Goal: Complete application form

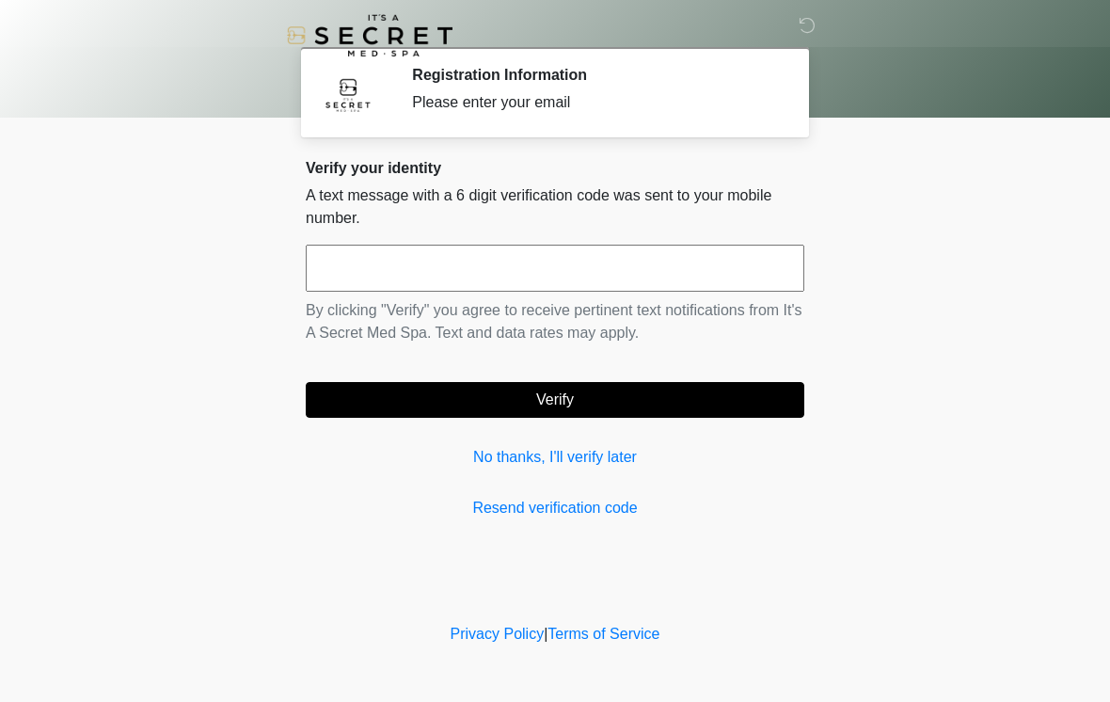
click at [574, 286] on input "text" at bounding box center [555, 268] width 499 height 47
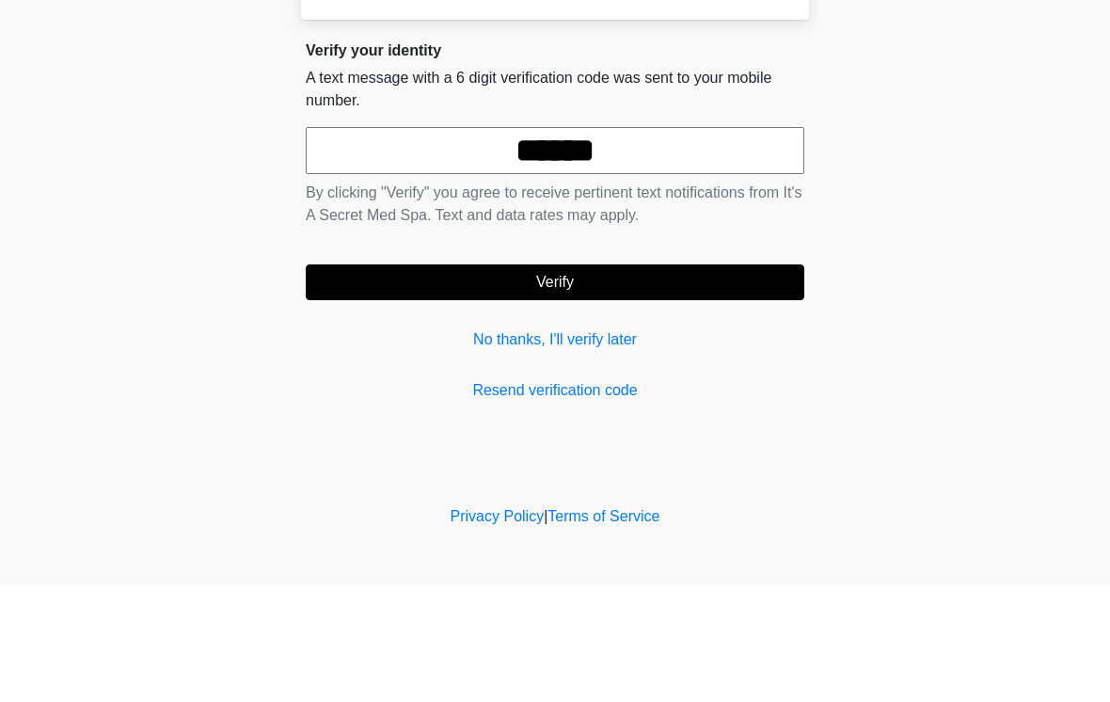
type input "******"
click at [652, 382] on button "Verify" at bounding box center [555, 400] width 499 height 36
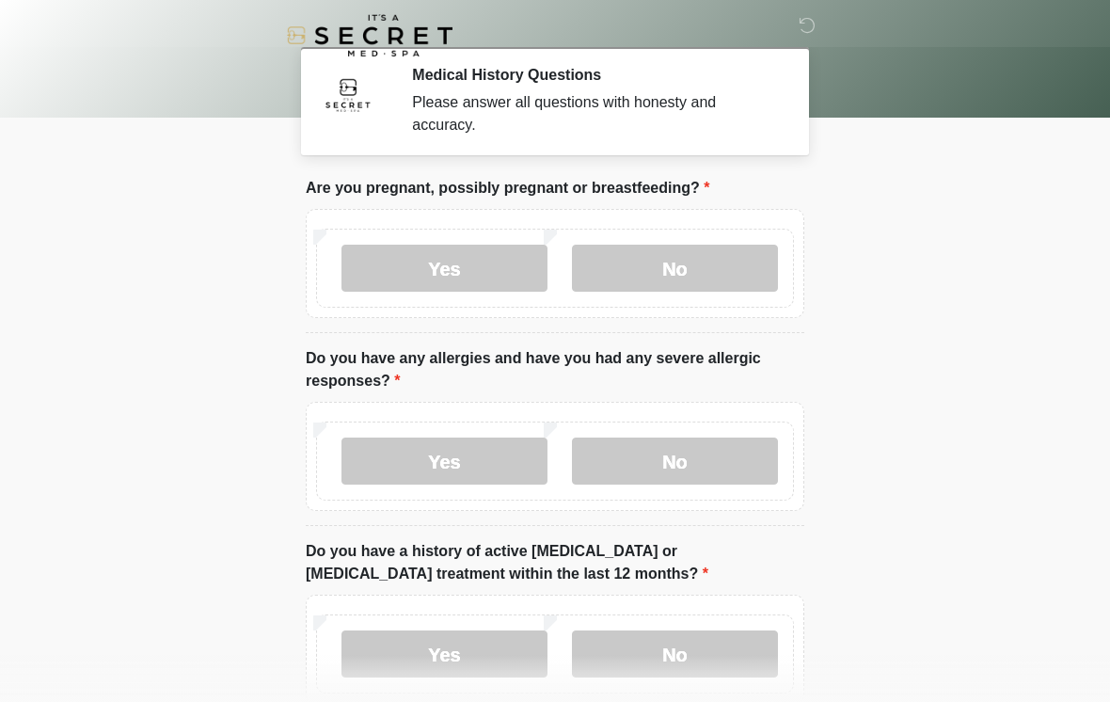
click at [690, 268] on label "No" at bounding box center [675, 268] width 206 height 47
click at [464, 460] on label "Yes" at bounding box center [445, 461] width 206 height 47
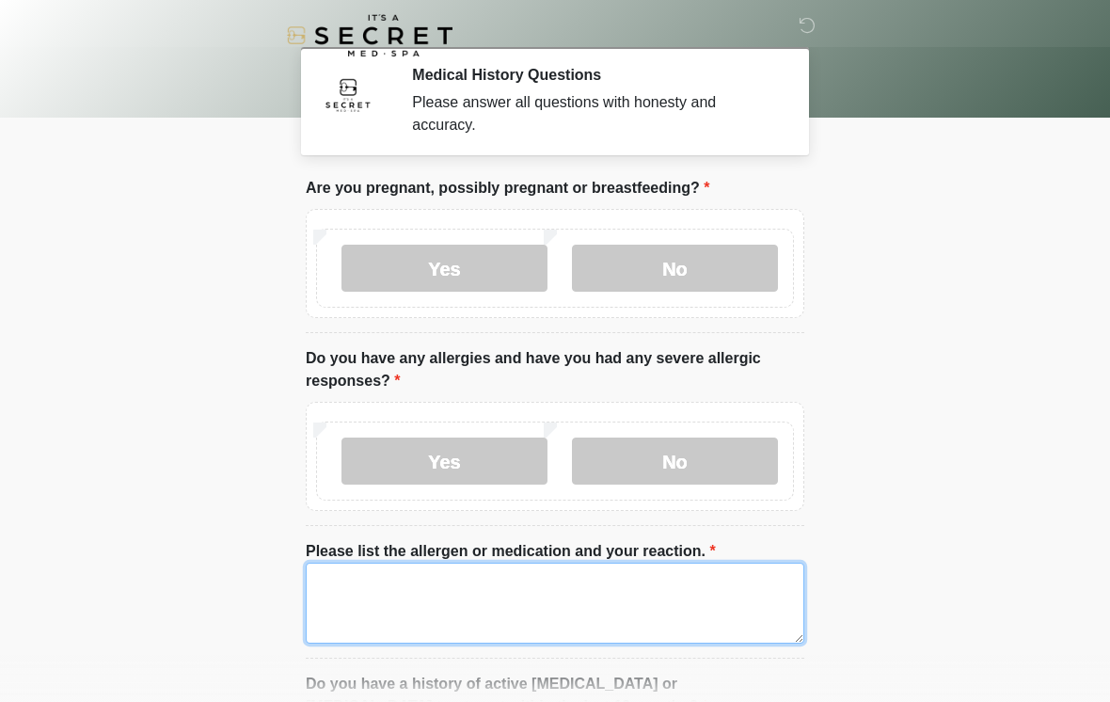
click at [492, 607] on textarea "Please list the allergen or medication and your reaction." at bounding box center [555, 603] width 499 height 81
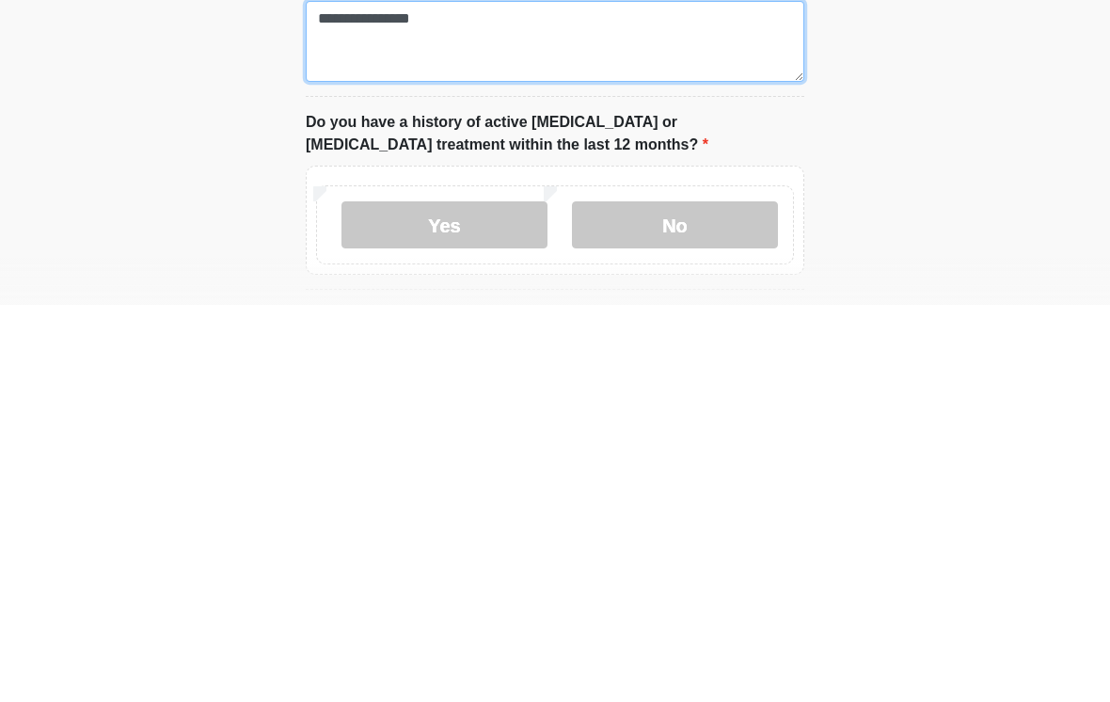
type textarea "**********"
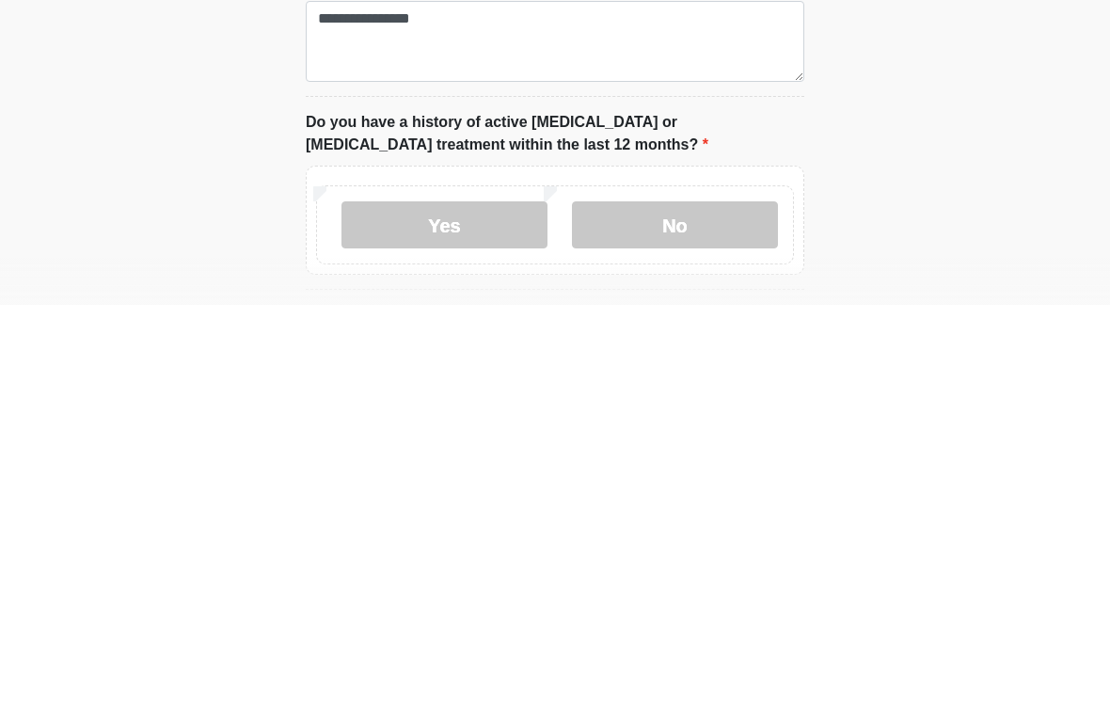
click at [706, 598] on label "No" at bounding box center [675, 621] width 206 height 47
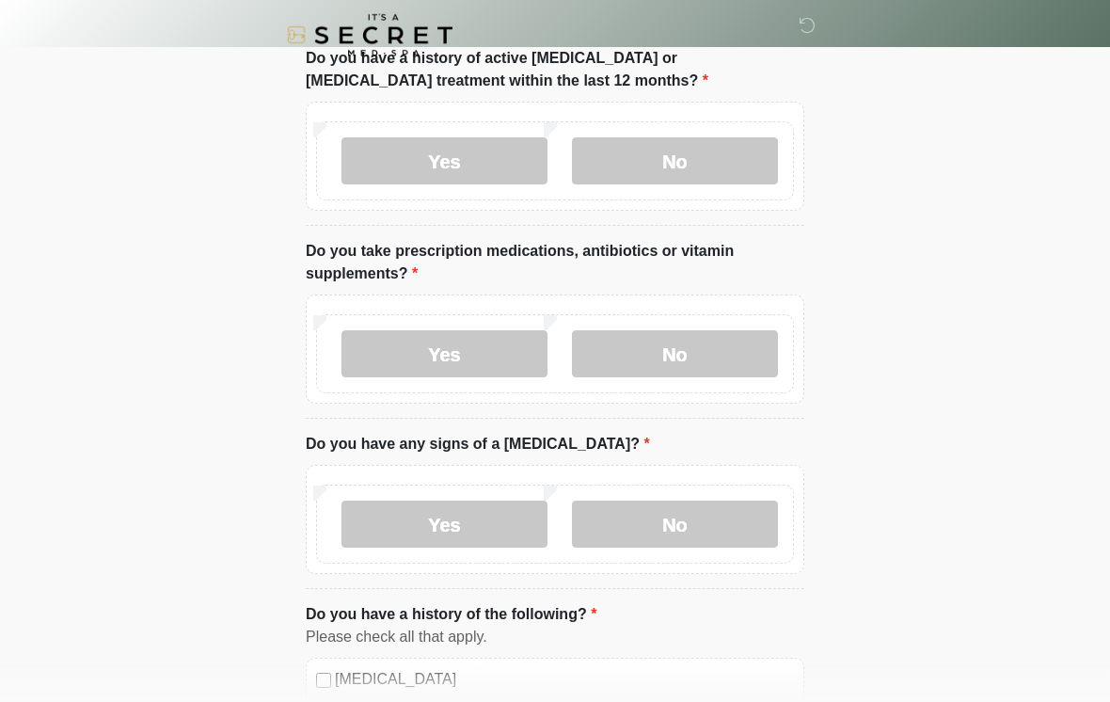
scroll to position [626, 0]
click at [461, 347] on label "Yes" at bounding box center [445, 353] width 206 height 47
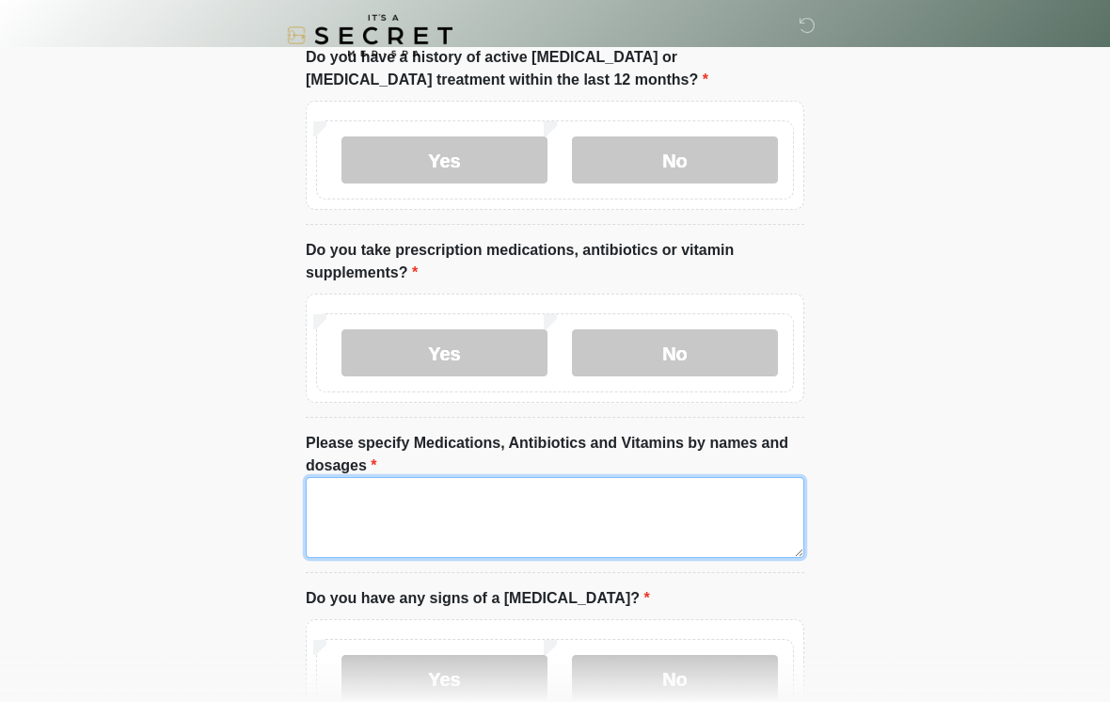
click at [569, 522] on textarea "Please specify Medications, Antibiotics and Vitamins by names and dosages" at bounding box center [555, 517] width 499 height 81
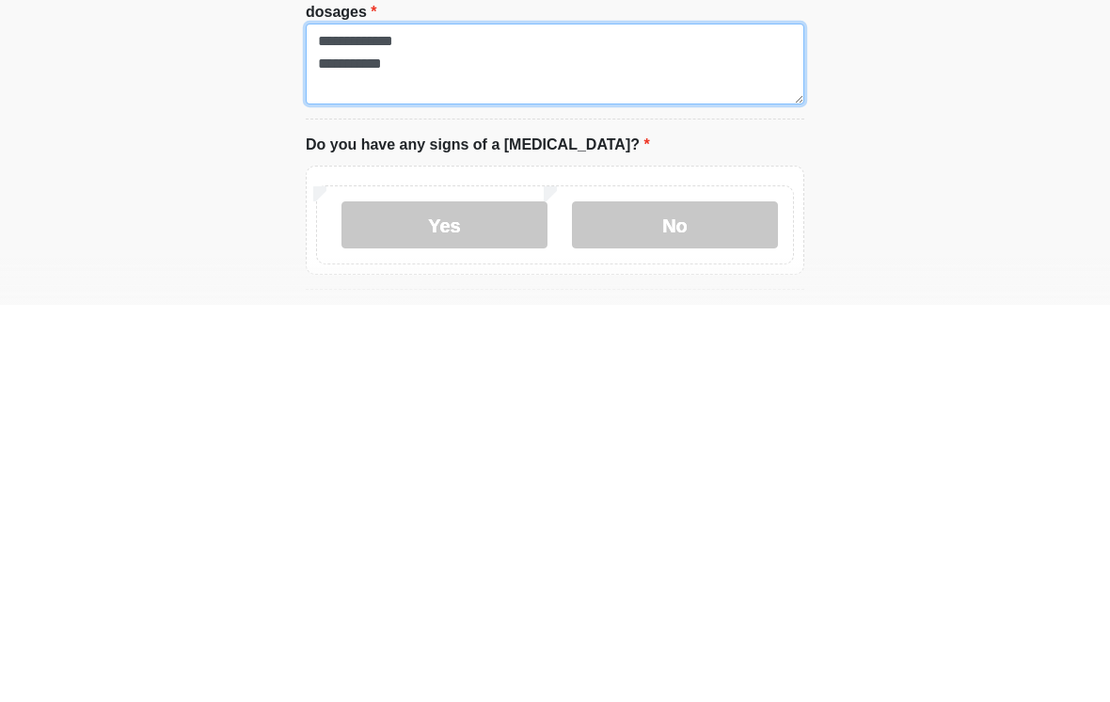
type textarea "**********"
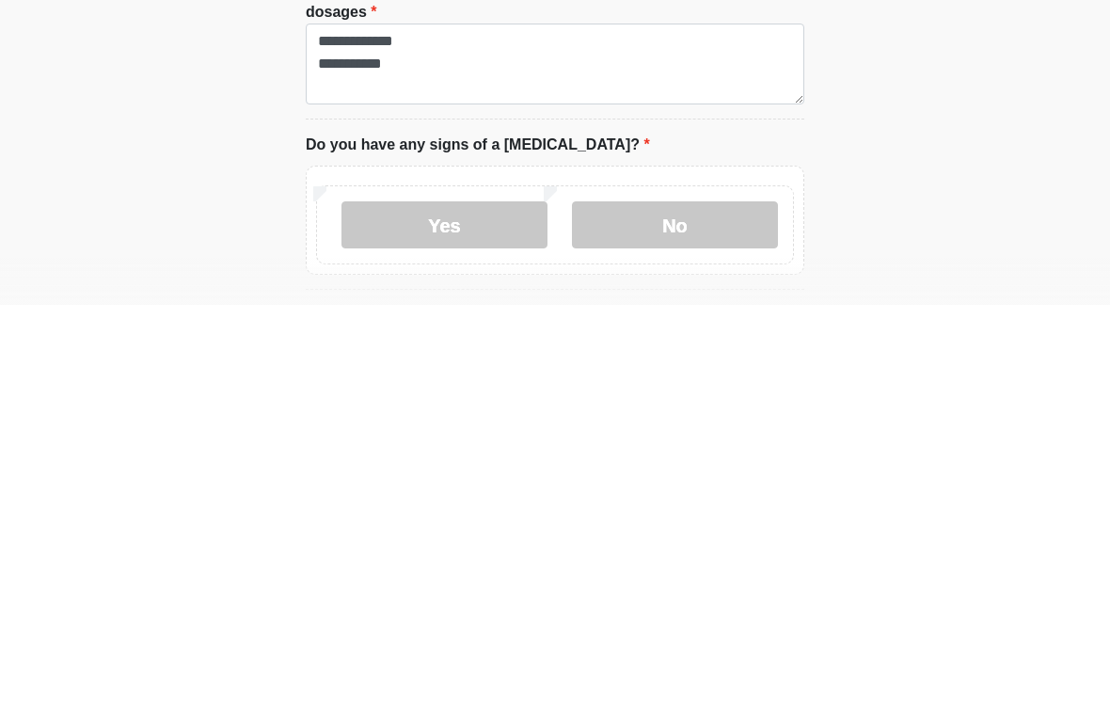
click at [694, 598] on label "No" at bounding box center [675, 621] width 206 height 47
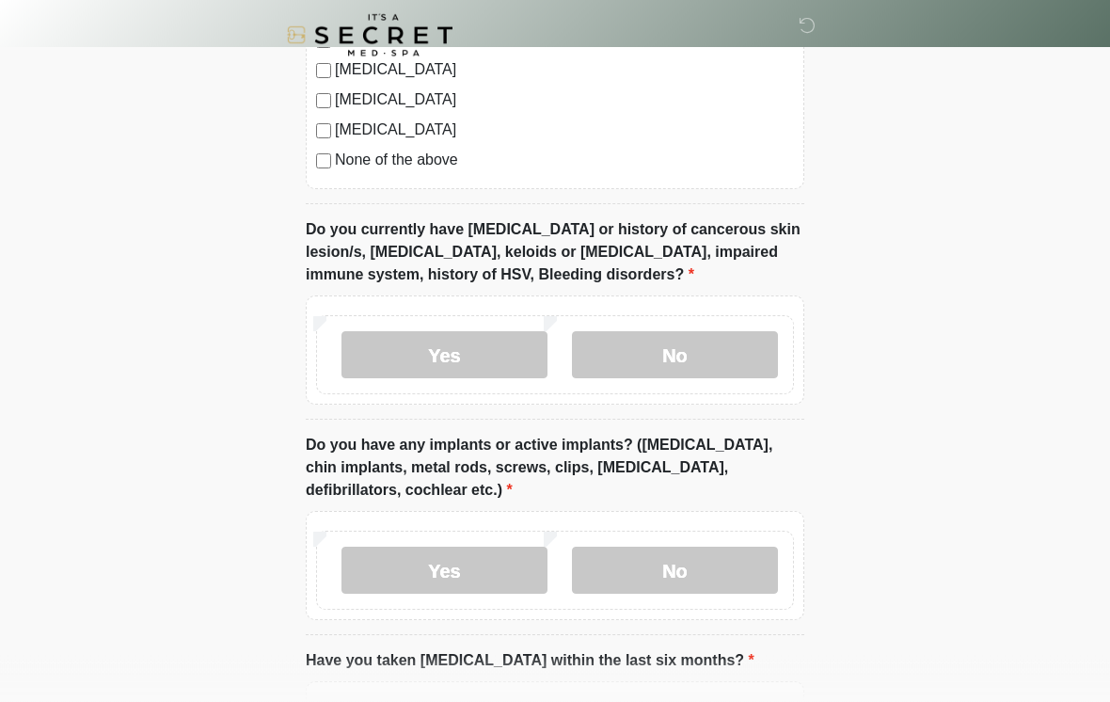
scroll to position [1633, 0]
click at [674, 349] on label "No" at bounding box center [675, 353] width 206 height 47
click at [664, 575] on label "No" at bounding box center [675, 569] width 206 height 47
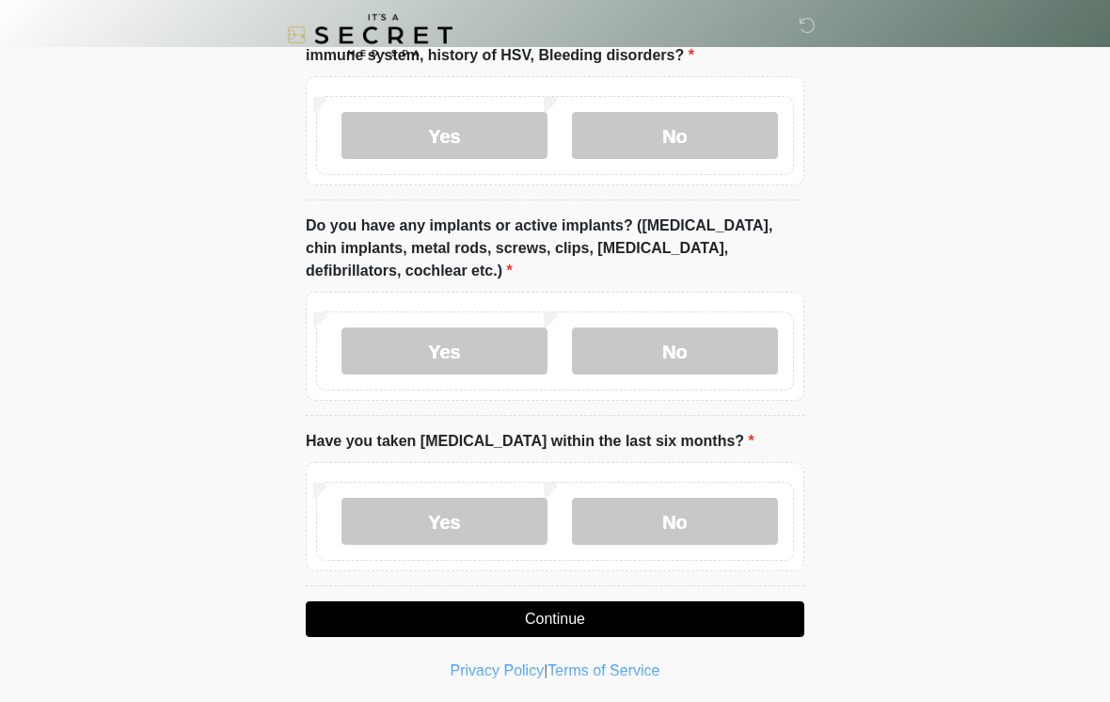
scroll to position [1854, 0]
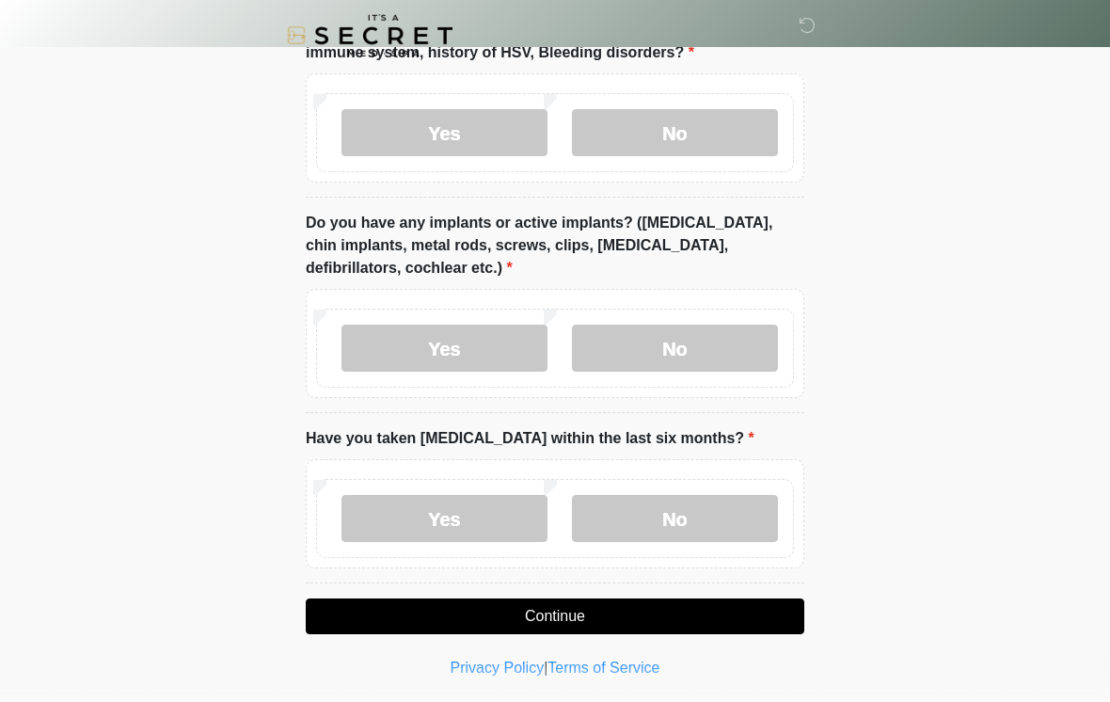
click at [676, 515] on label "No" at bounding box center [675, 518] width 206 height 47
click at [582, 613] on button "Continue" at bounding box center [555, 616] width 499 height 36
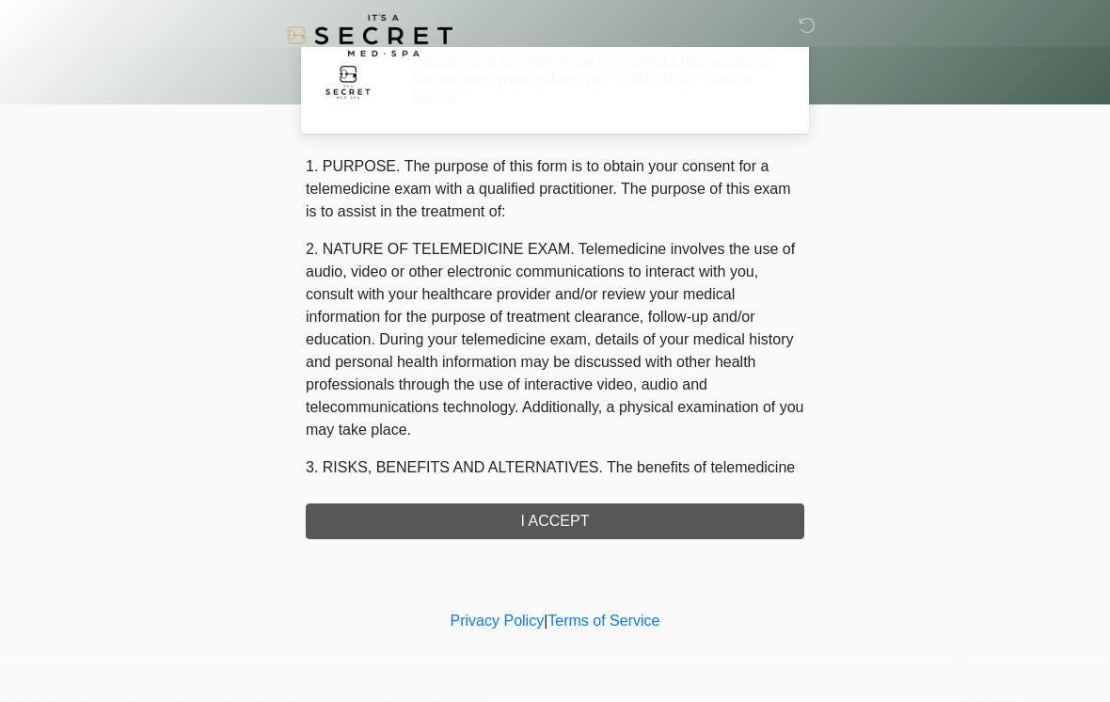
scroll to position [0, 0]
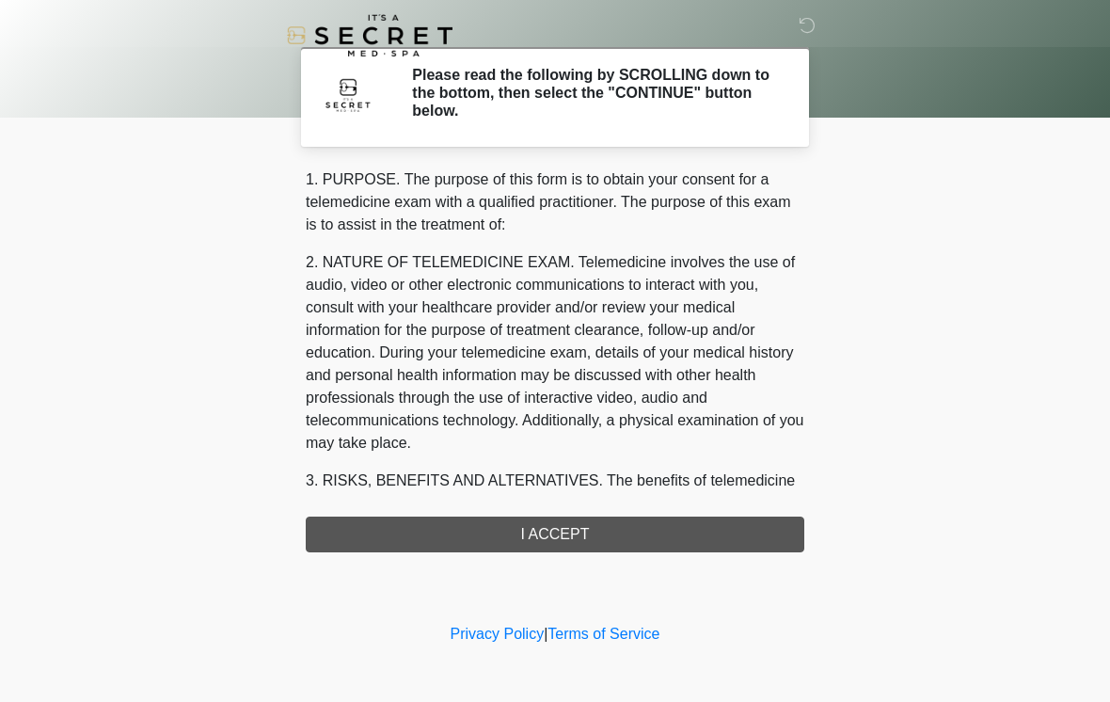
click at [618, 524] on div "1. PURPOSE. The purpose of this form is to obtain your consent for a telemedici…" at bounding box center [555, 360] width 499 height 384
click at [582, 532] on div "1. PURPOSE. The purpose of this form is to obtain your consent for a telemedici…" at bounding box center [555, 360] width 499 height 384
click at [552, 526] on div "1. PURPOSE. The purpose of this form is to obtain your consent for a telemedici…" at bounding box center [555, 360] width 499 height 384
click at [557, 530] on div "1. PURPOSE. The purpose of this form is to obtain your consent for a telemedici…" at bounding box center [555, 360] width 499 height 384
click at [556, 533] on div "1. PURPOSE. The purpose of this form is to obtain your consent for a telemedici…" at bounding box center [555, 360] width 499 height 384
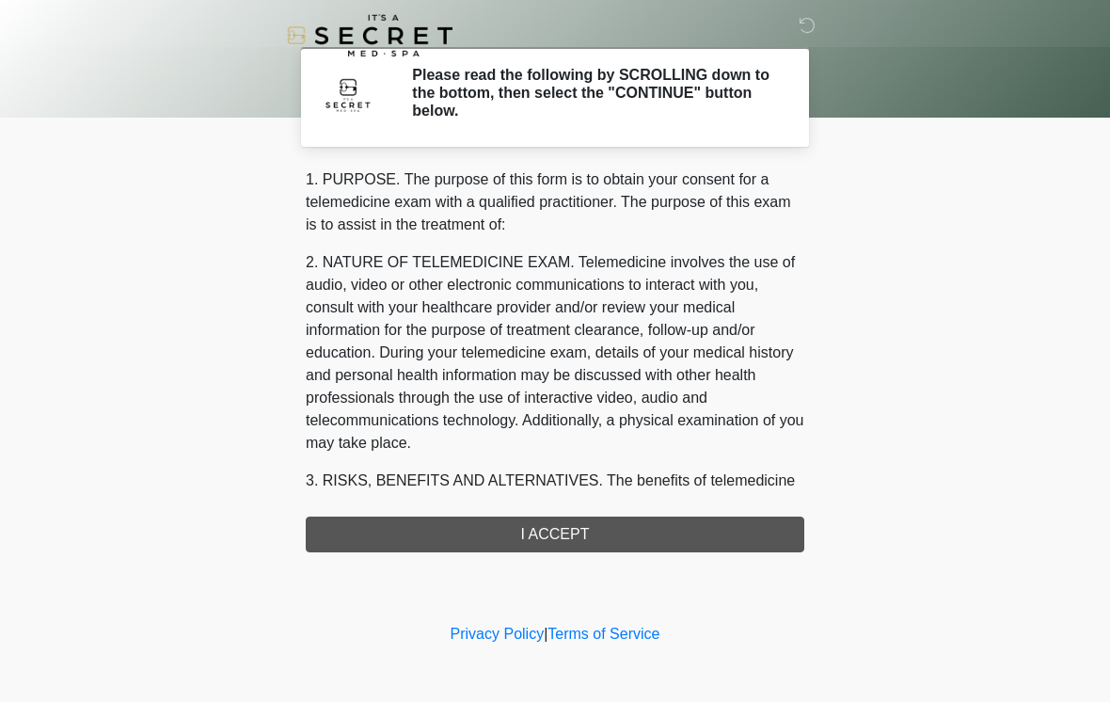
click at [597, 88] on h2 "Please read the following by SCROLLING down to the bottom, then select the "CON…" at bounding box center [594, 93] width 364 height 55
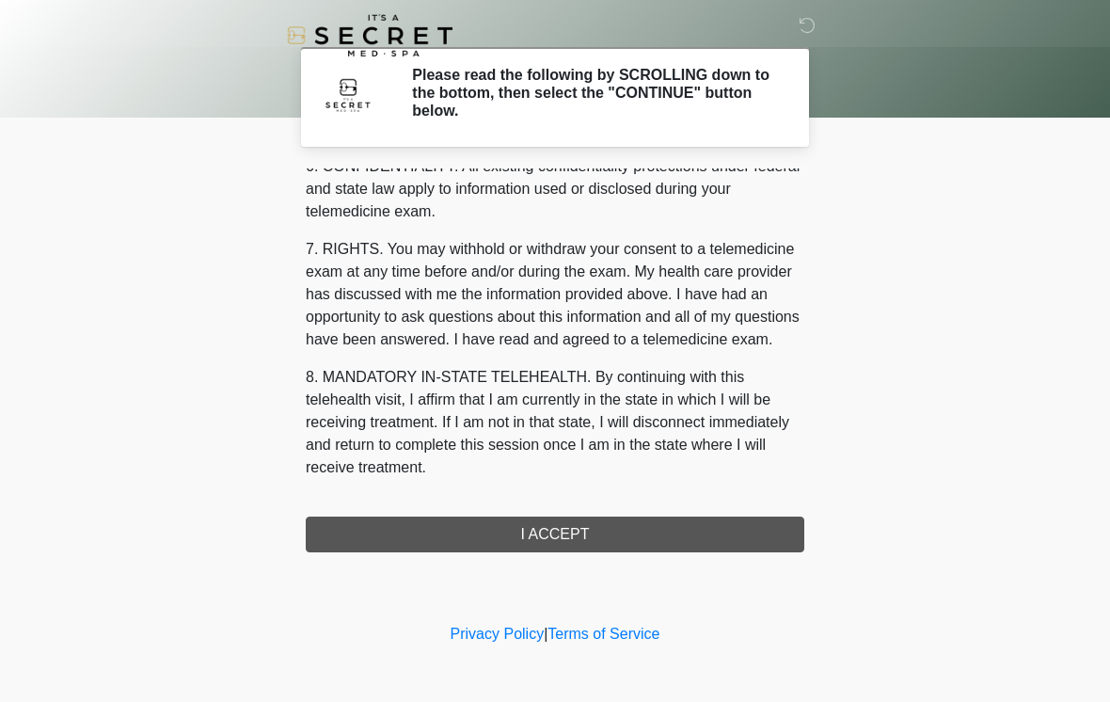
scroll to position [766, 0]
click at [562, 530] on button "I ACCEPT" at bounding box center [555, 535] width 499 height 36
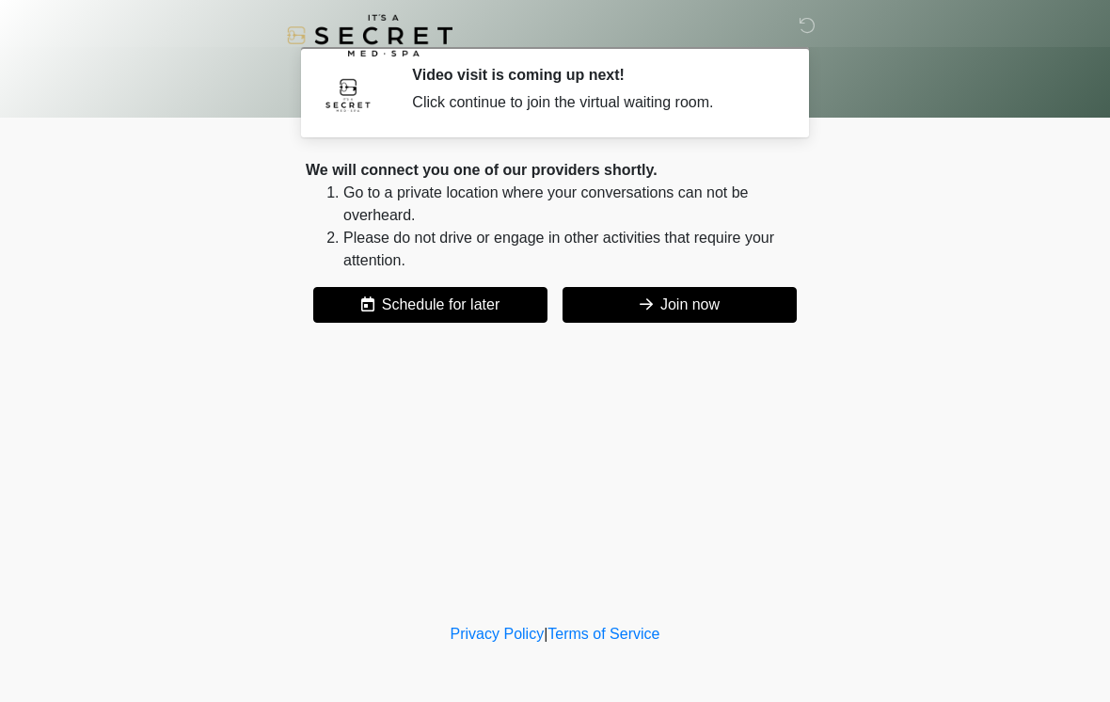
click at [670, 303] on button "Join now" at bounding box center [680, 305] width 234 height 36
